Goal: Task Accomplishment & Management: Manage account settings

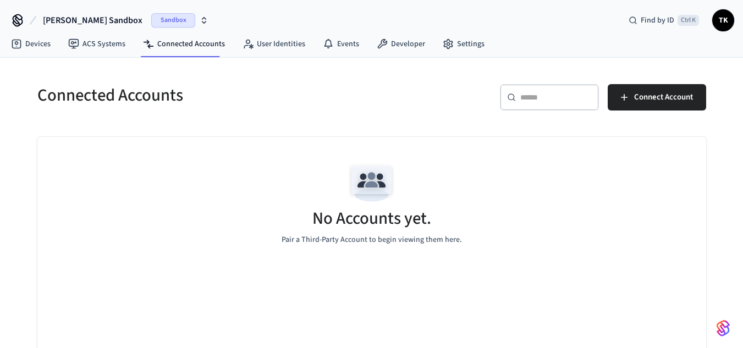
click at [16, 208] on div "Connected Accounts ​ ​ Connect Account No Accounts yet. Pair a Third-Party Acco…" at bounding box center [371, 219] width 743 height 323
click at [28, 43] on link "Devices" at bounding box center [30, 44] width 57 height 20
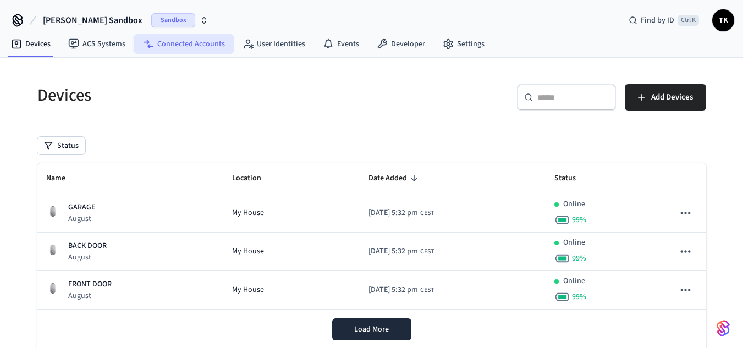
click at [186, 38] on link "Connected Accounts" at bounding box center [184, 44] width 100 height 20
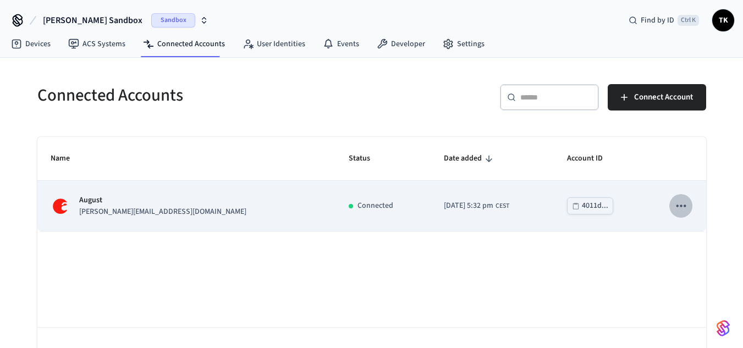
click at [688, 210] on button "sticky table" at bounding box center [680, 205] width 23 height 23
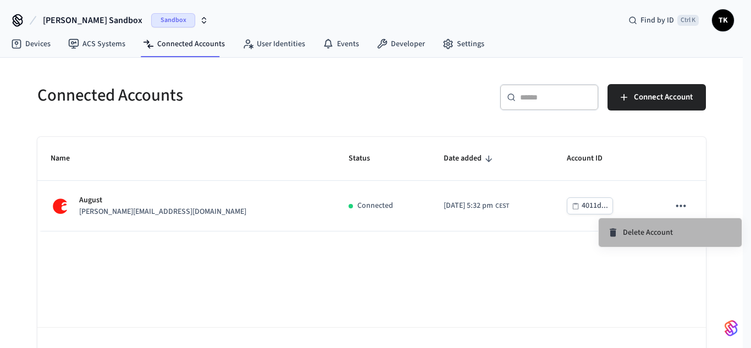
click at [640, 240] on li "Delete Account" at bounding box center [670, 232] width 143 height 29
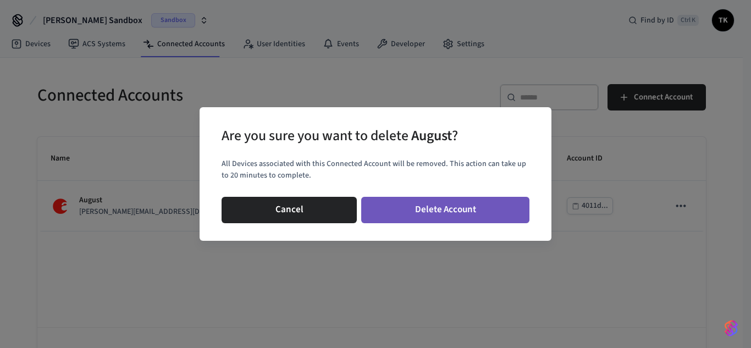
click at [467, 214] on button "Delete Account" at bounding box center [445, 210] width 168 height 26
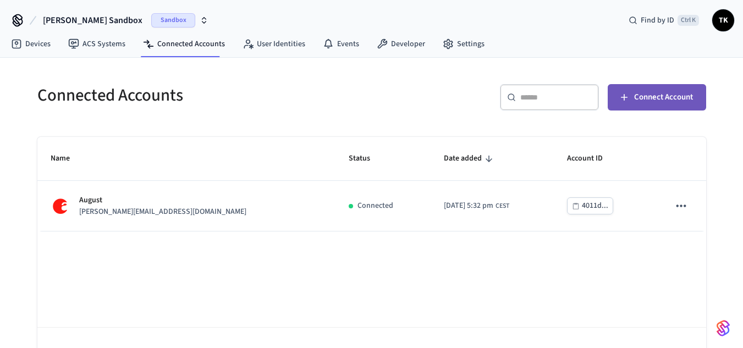
click at [667, 91] on span "Connect Account" at bounding box center [663, 97] width 59 height 14
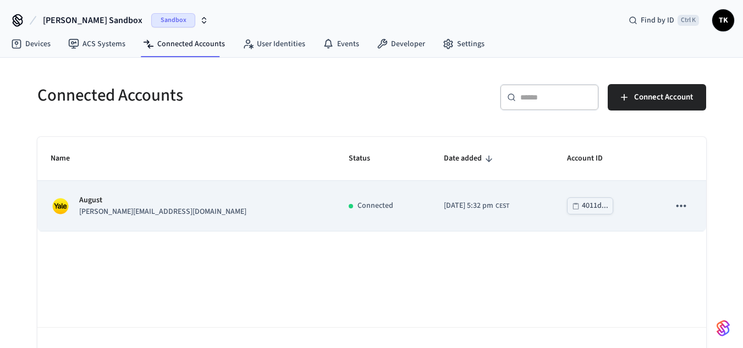
click at [145, 227] on td "August jane@example.com" at bounding box center [186, 206] width 298 height 50
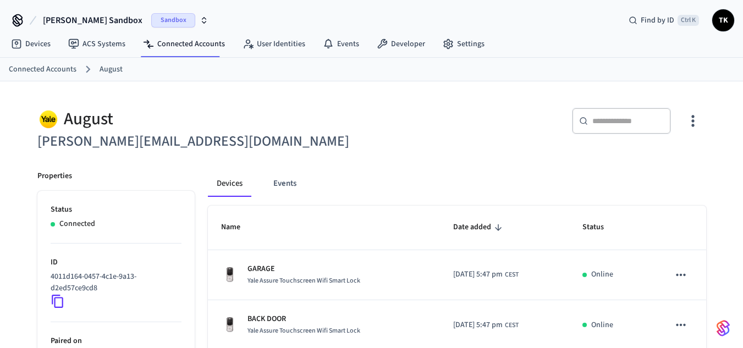
click at [63, 300] on icon at bounding box center [58, 301] width 12 height 13
click at [52, 301] on icon at bounding box center [58, 301] width 12 height 13
click at [59, 296] on icon at bounding box center [58, 301] width 12 height 13
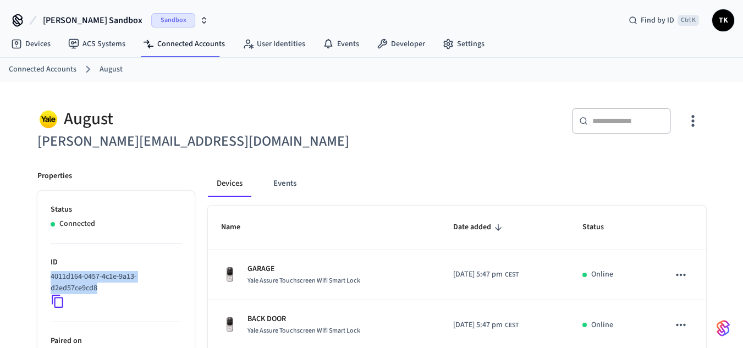
drag, startPoint x: 46, startPoint y: 272, endPoint x: 142, endPoint y: 289, distance: 97.8
click at [142, 289] on ul "Status Connected ID 4011d164-0457-4c1e-9a13-d2ed57ce9cd8 Paired on 2025/10/10 a…" at bounding box center [115, 322] width 157 height 263
copy p "4011d164-0457-4c1e-9a13-d2ed57ce9cd8"
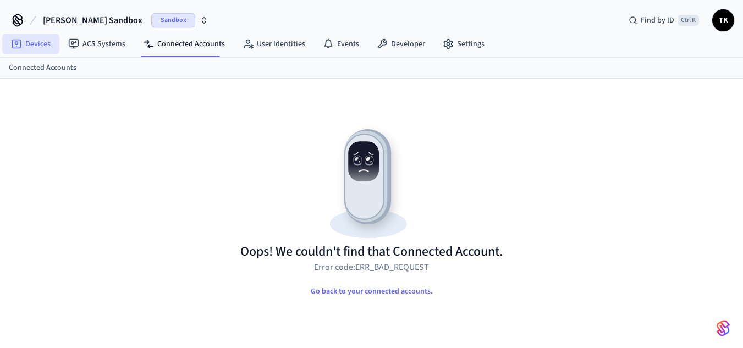
click at [40, 50] on link "Devices" at bounding box center [30, 44] width 57 height 20
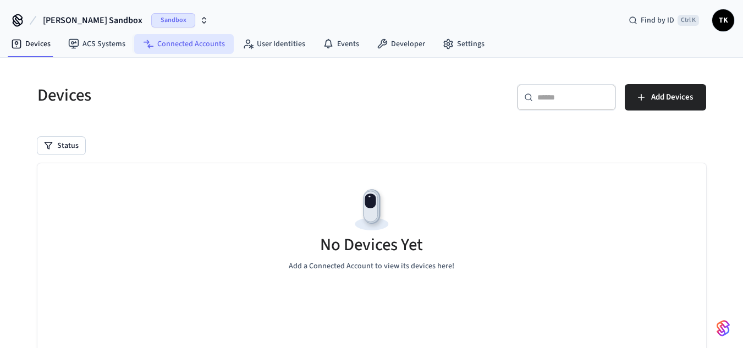
click at [190, 41] on link "Connected Accounts" at bounding box center [184, 44] width 100 height 20
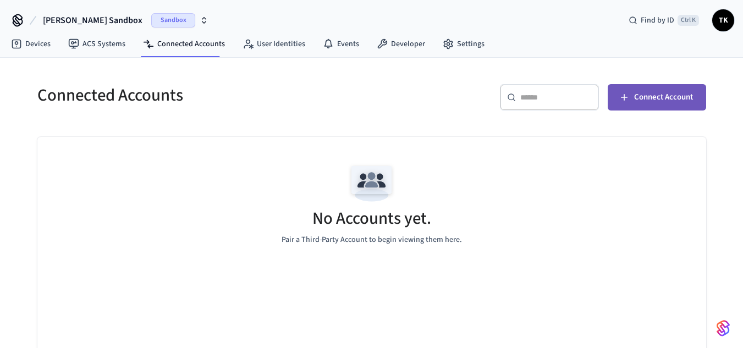
click at [685, 89] on button "Connect Account" at bounding box center [657, 97] width 98 height 26
